Goal: Information Seeking & Learning: Learn about a topic

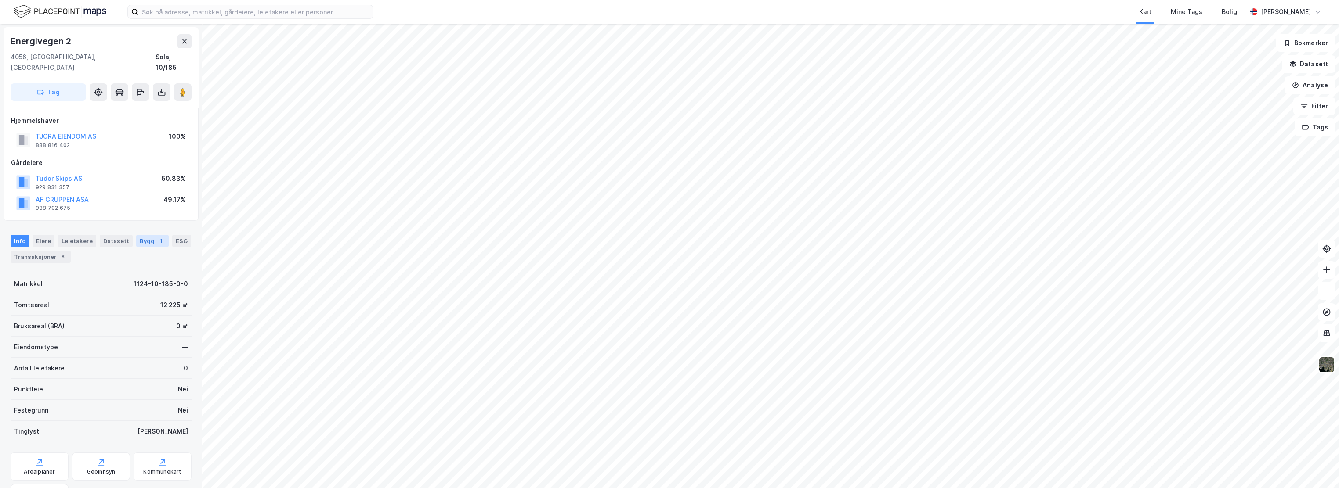
click at [139, 235] on div "Bygg 1" at bounding box center [152, 241] width 33 height 12
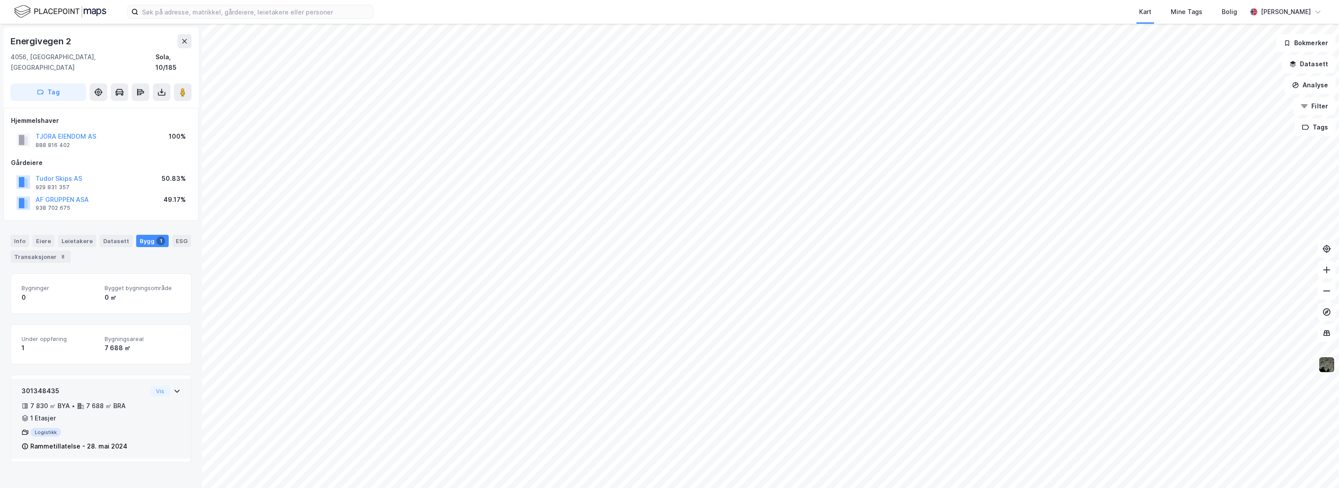
click at [95, 412] on div "7 830 ㎡ BYA • 7 688 ㎡ BRA • 1 Etasjer" at bounding box center [84, 412] width 125 height 23
click at [0, 0] on button "Tudor Skips AS" at bounding box center [0, 0] width 0 height 0
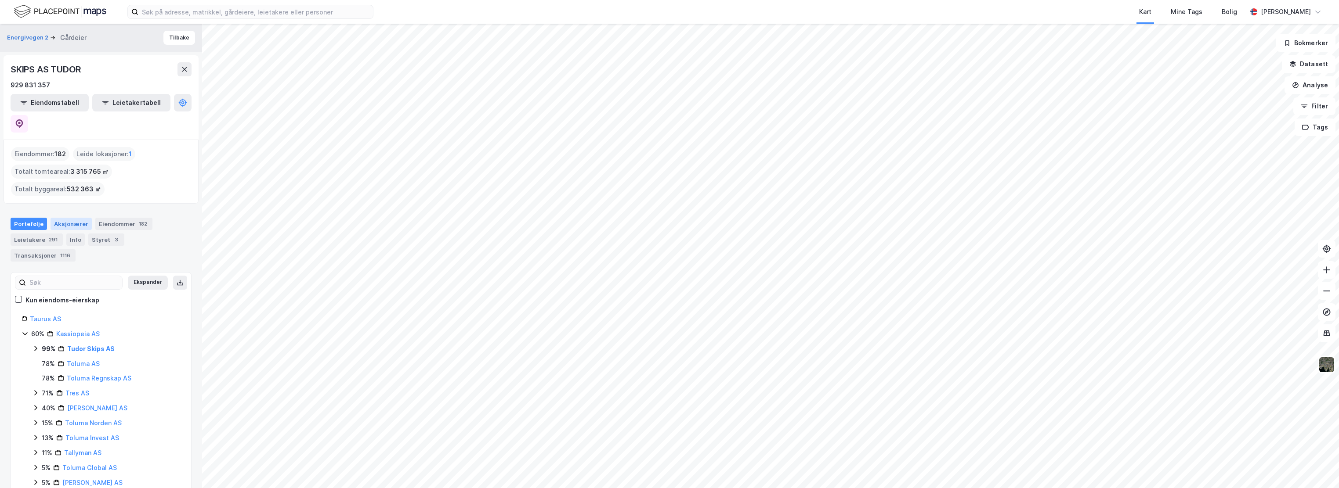
click at [77, 218] on div "Aksjonærer" at bounding box center [71, 224] width 41 height 12
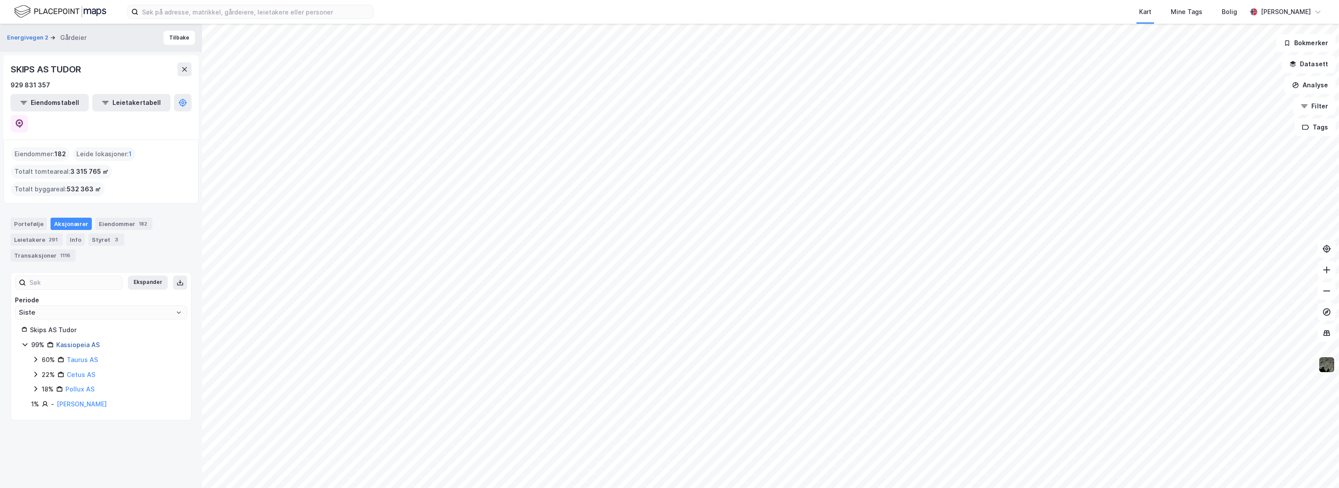
click at [68, 341] on link "Kassiopeia AS" at bounding box center [77, 344] width 43 height 7
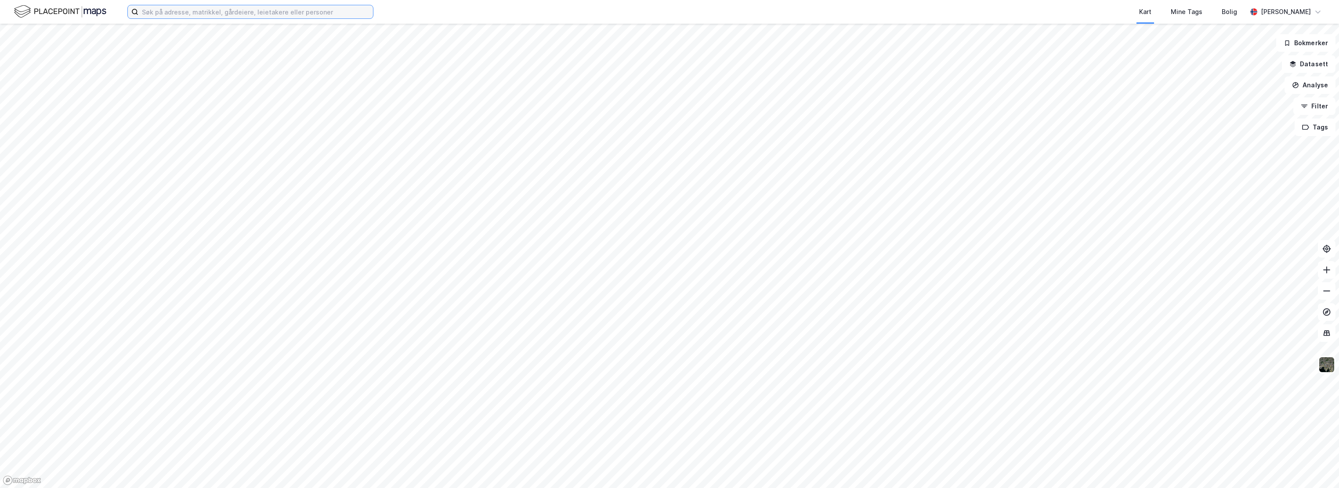
click at [197, 8] on input at bounding box center [255, 11] width 235 height 13
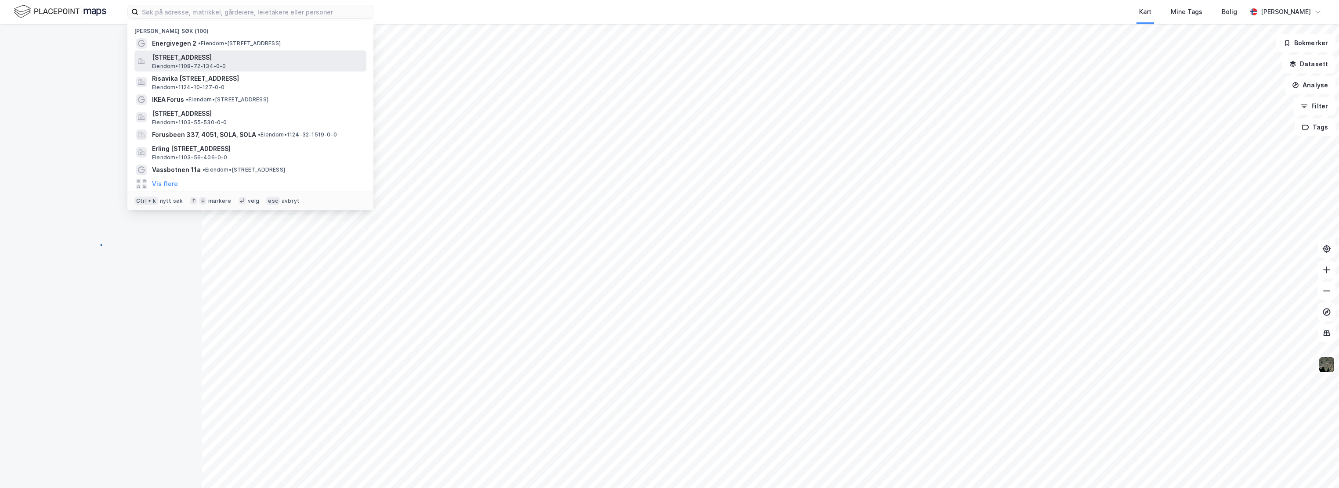
click at [186, 53] on span "Hølenesveien 44, 4308, SANDNES, SANDNES" at bounding box center [257, 57] width 211 height 11
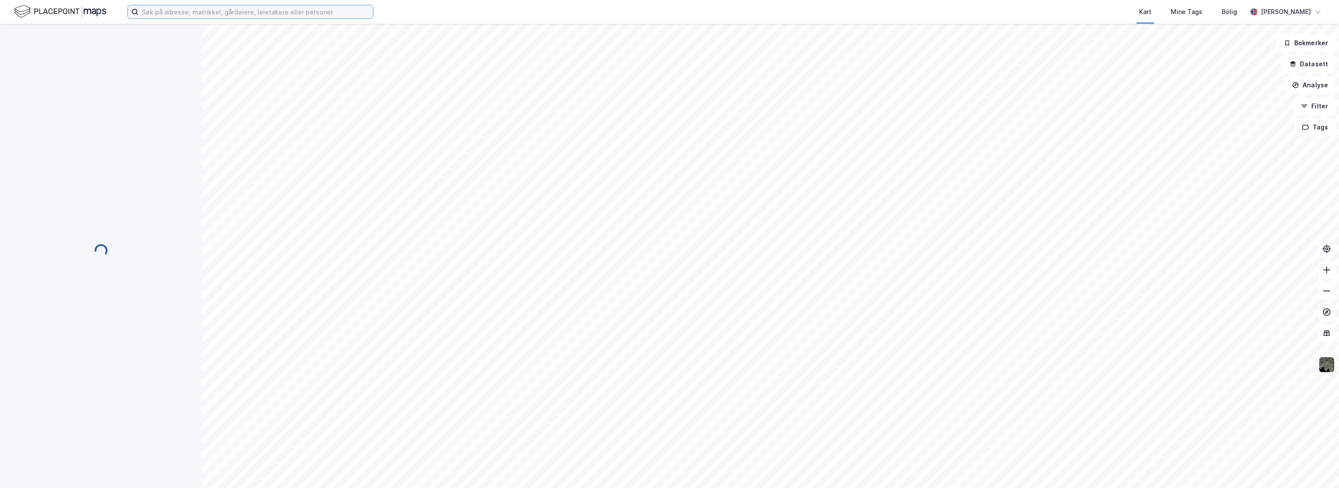
click at [172, 16] on input at bounding box center [255, 11] width 235 height 13
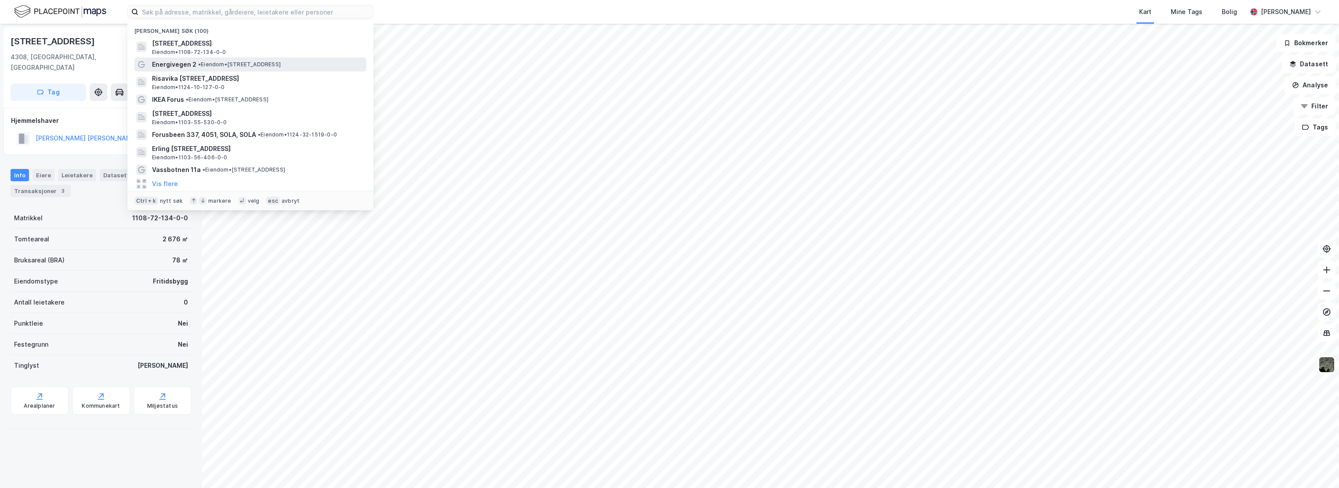
click at [191, 61] on span "Energivegen 2" at bounding box center [174, 64] width 44 height 11
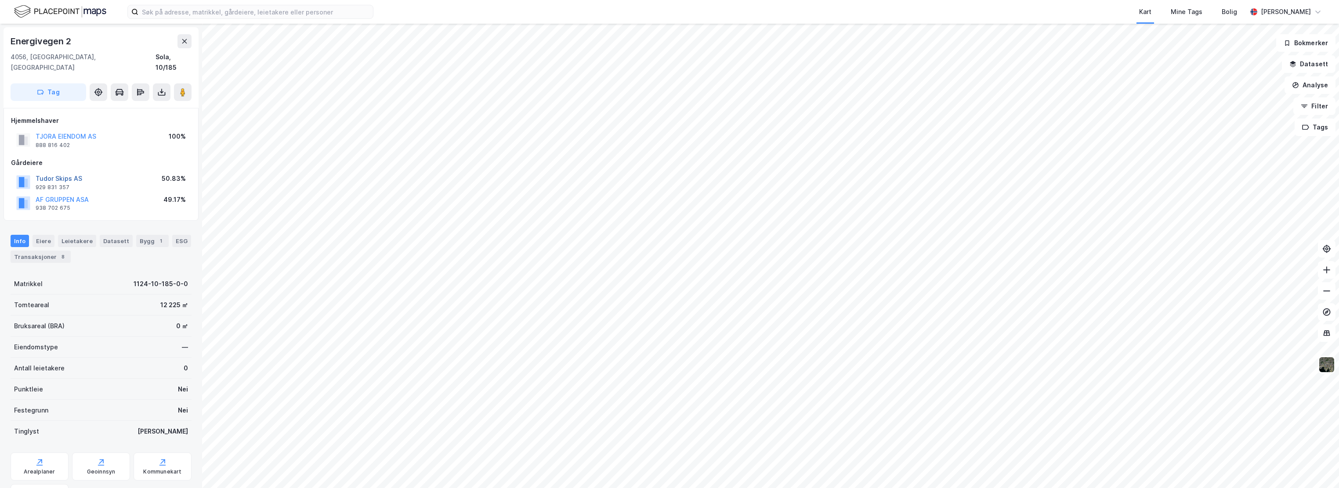
click at [0, 0] on button "Tudor Skips AS" at bounding box center [0, 0] width 0 height 0
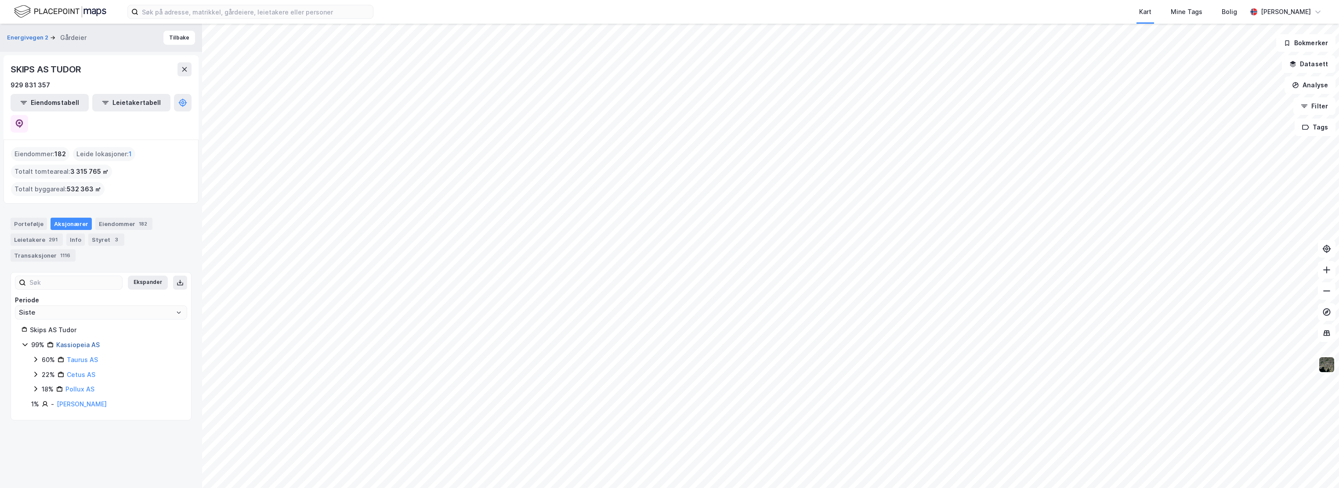
click at [79, 341] on link "Kassiopeia AS" at bounding box center [77, 344] width 43 height 7
click at [70, 341] on link "Taurus AS" at bounding box center [71, 344] width 31 height 7
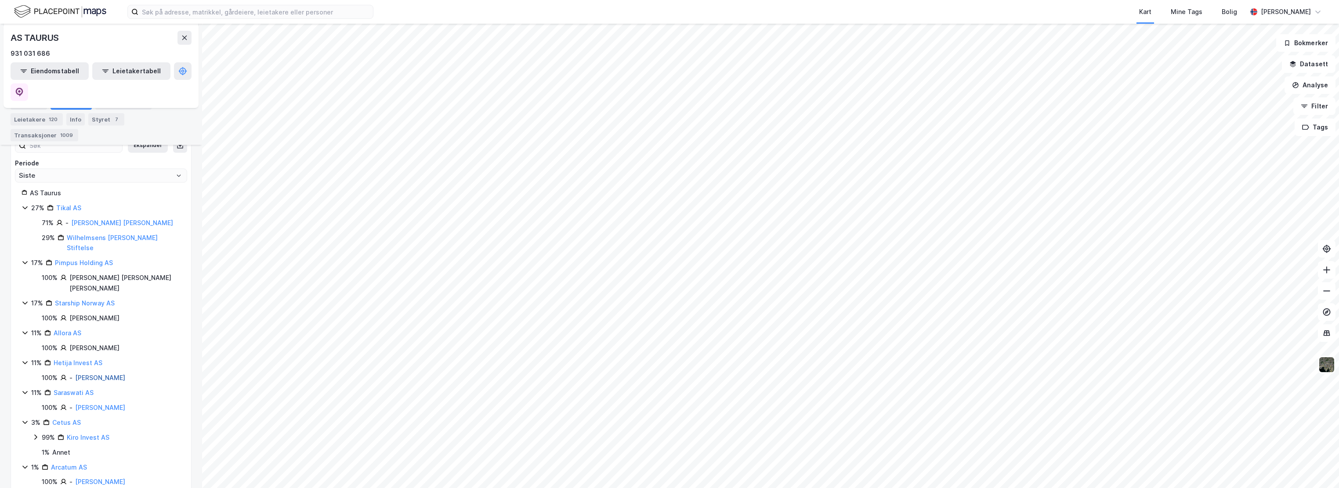
scroll to position [146, 0]
